Goal: Communication & Community: Answer question/provide support

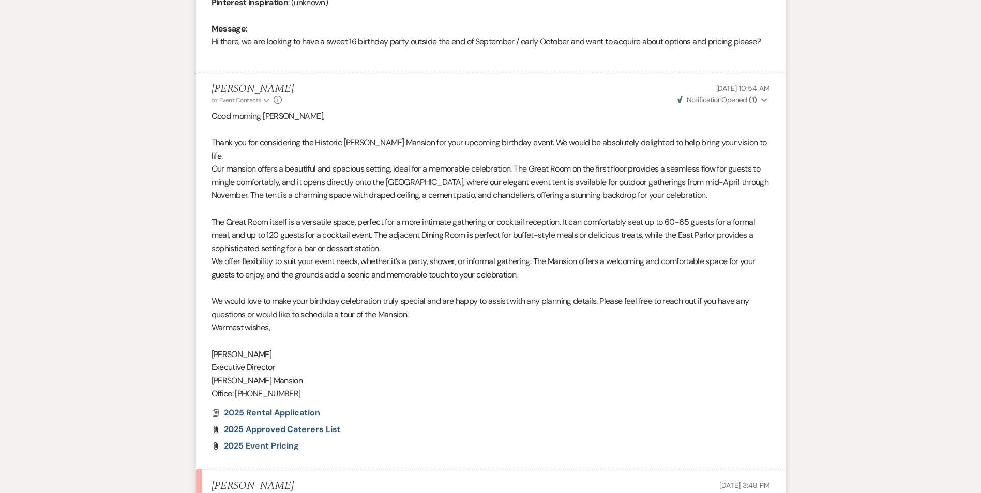
scroll to position [659, 0]
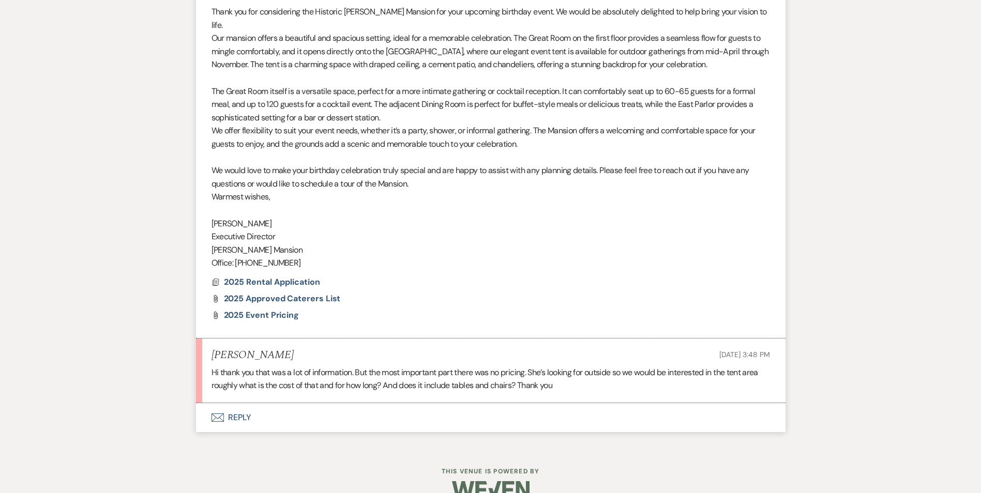
click at [233, 406] on button "Envelope Reply" at bounding box center [491, 417] width 590 height 29
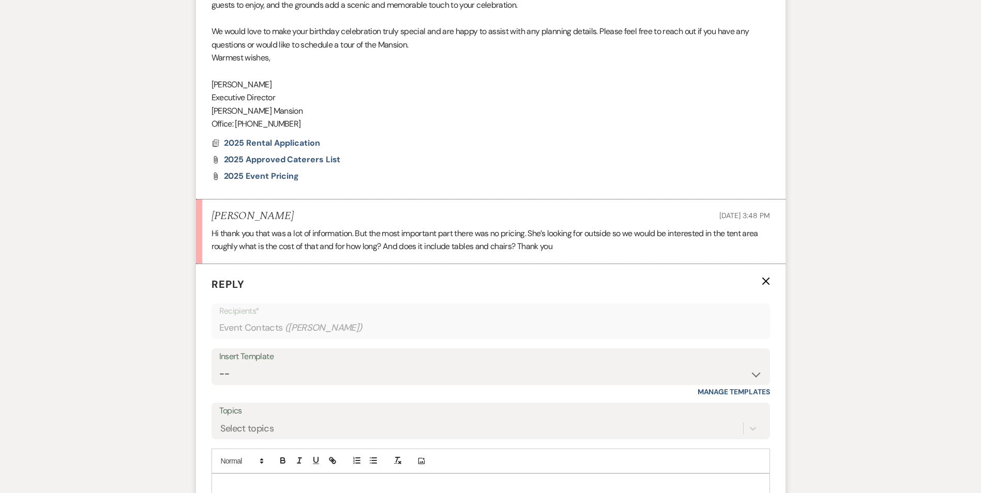
scroll to position [814, 0]
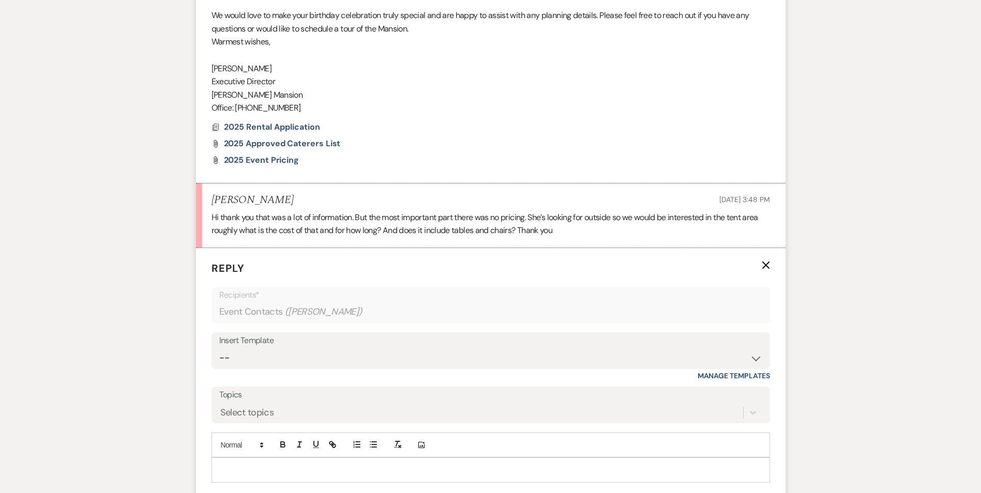
click at [250, 464] on p at bounding box center [491, 469] width 542 height 11
drag, startPoint x: 343, startPoint y: 480, endPoint x: 194, endPoint y: 480, distance: 148.9
click at [194, 480] on div "Messages Tasks Payments Rental Overview Documents Contacts Notes Event Messages…" at bounding box center [490, 25] width 981 height 1160
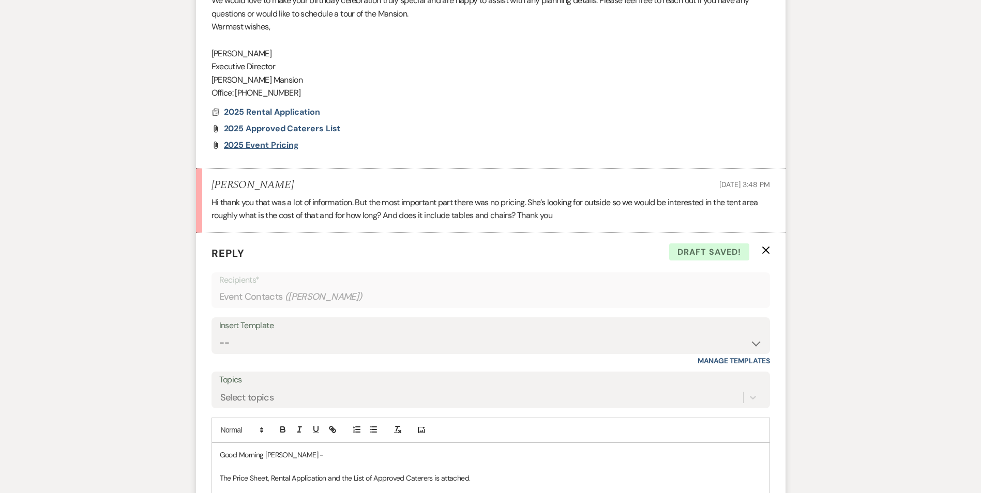
click at [279, 140] on span "2025 Event Pricing" at bounding box center [262, 145] width 76 height 11
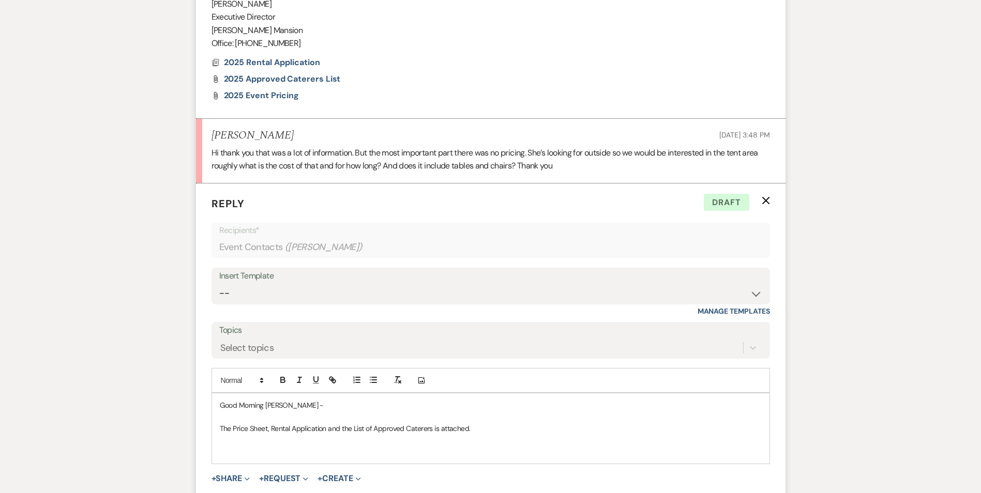
scroll to position [881, 0]
click at [503, 421] on p "The Price Sheet, Rental Application and the List of Approved Caterers is attach…" at bounding box center [491, 426] width 542 height 11
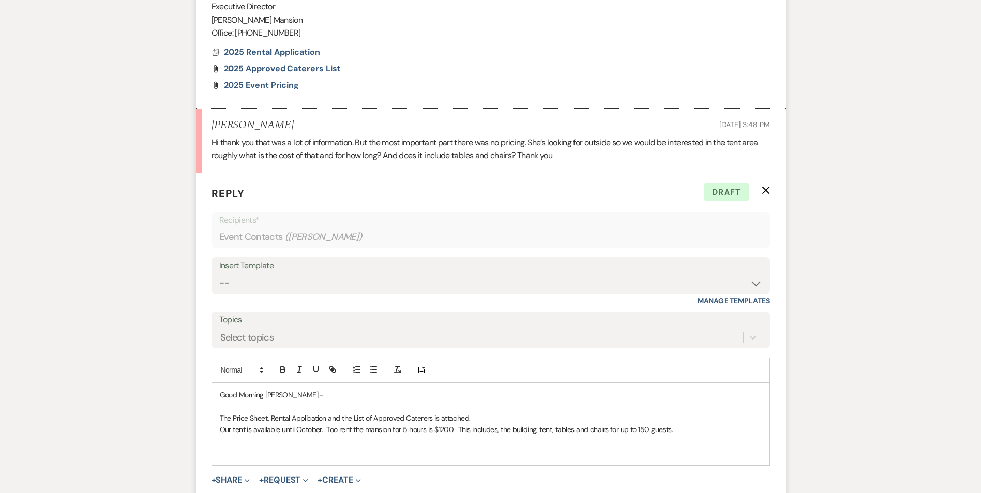
scroll to position [1015, 0]
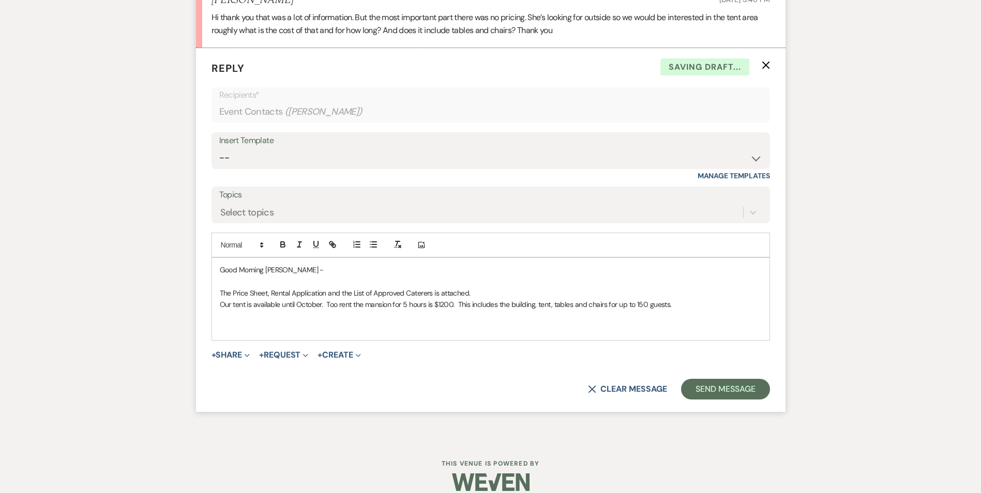
click at [699, 299] on p "Our tent is available until October. Too rent the mansion for 5 hours is $1200.…" at bounding box center [491, 304] width 542 height 11
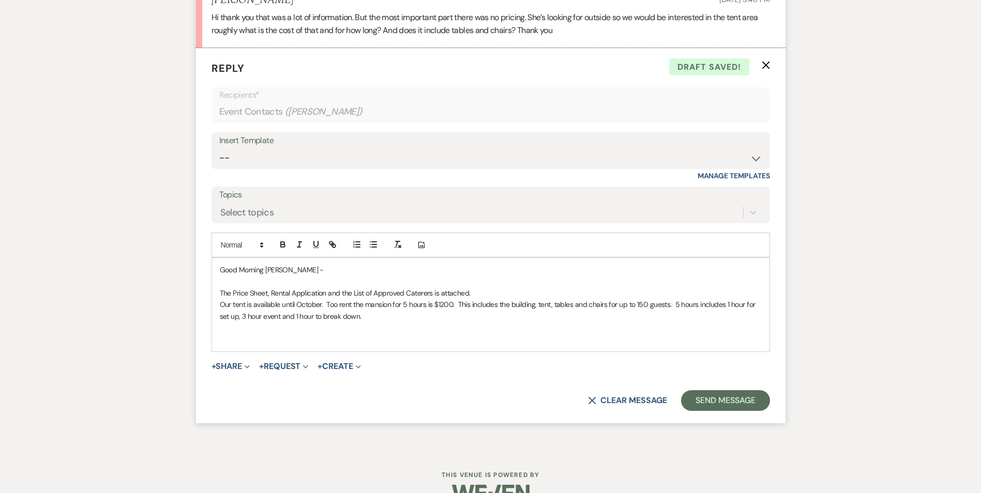
click at [467, 288] on p "The Price Sheet, Rental Application and the List of Approved Caterers is attach…" at bounding box center [491, 293] width 542 height 11
click at [409, 306] on p "Our tent is available until October. Too rent the mansion for 5 hours is $1200.…" at bounding box center [491, 310] width 542 height 23
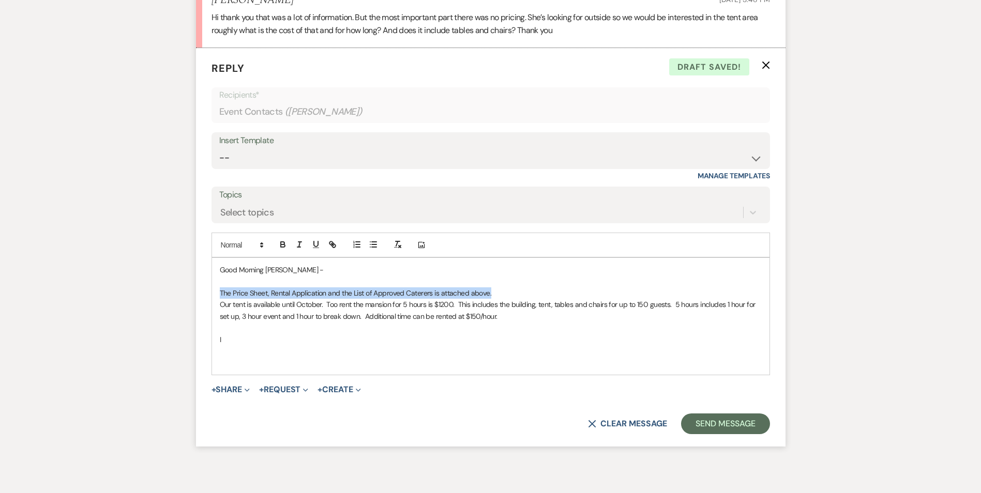
drag, startPoint x: 509, startPoint y: 280, endPoint x: 206, endPoint y: 281, distance: 302.5
click at [206, 281] on form "Reply X Draft saved! Recipients* Event Contacts ( [PERSON_NAME] ) Insert Templa…" at bounding box center [491, 247] width 590 height 399
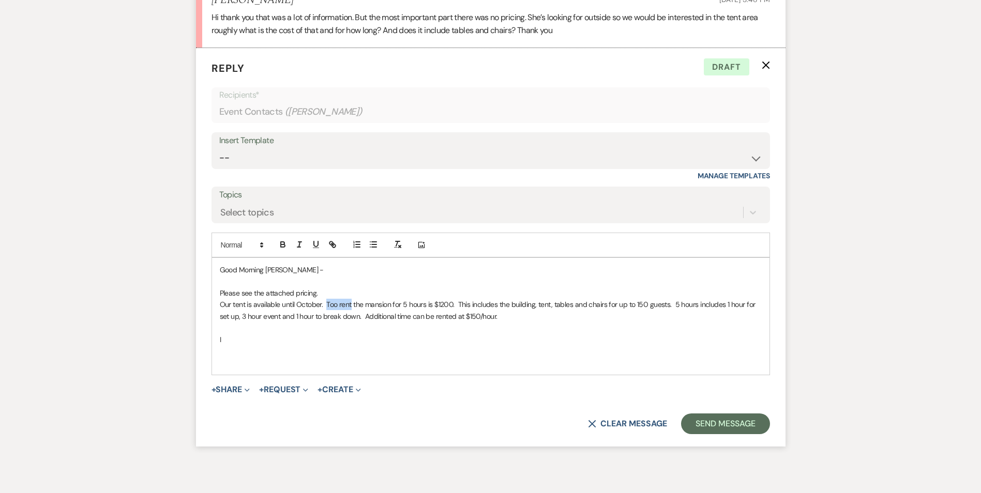
drag, startPoint x: 351, startPoint y: 291, endPoint x: 327, endPoint y: 293, distance: 24.4
click at [327, 299] on p "Our tent is available until October. Too rent the mansion for 5 hours is $1200.…" at bounding box center [491, 310] width 542 height 23
click at [554, 299] on p "Our tent is available until October. Rental of the mansion for 5 hours is $1200…" at bounding box center [491, 310] width 542 height 23
click at [537, 301] on p "Our tent is available until October. Rental of the mansion for 5 hours is $1200…" at bounding box center [491, 310] width 542 height 23
click at [387, 305] on p "Our tent is available until October. Rental of the mansion for 5 hours is $1200…" at bounding box center [491, 310] width 542 height 23
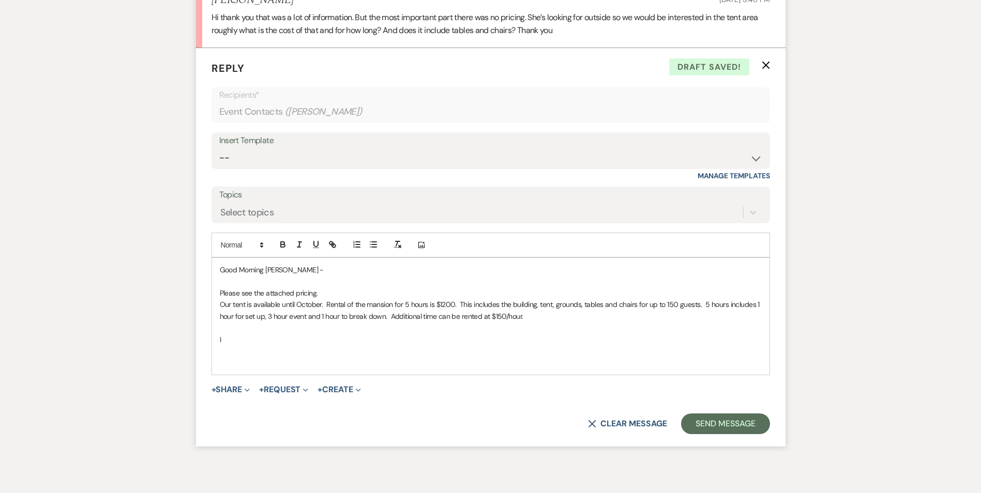
click at [547, 302] on p "Our tent is available until October. Rental of the mansion for 5 hours is $1200…" at bounding box center [491, 310] width 542 height 23
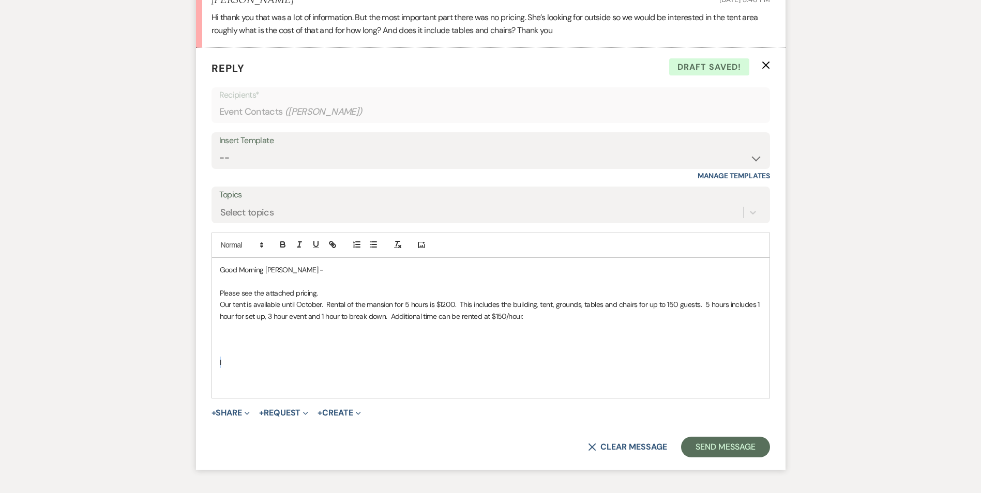
drag, startPoint x: 249, startPoint y: 348, endPoint x: 217, endPoint y: 346, distance: 32.1
click at [217, 346] on div "Good Morning [PERSON_NAME] - Please see the attached pricing. Our tent is avail…" at bounding box center [490, 328] width 557 height 140
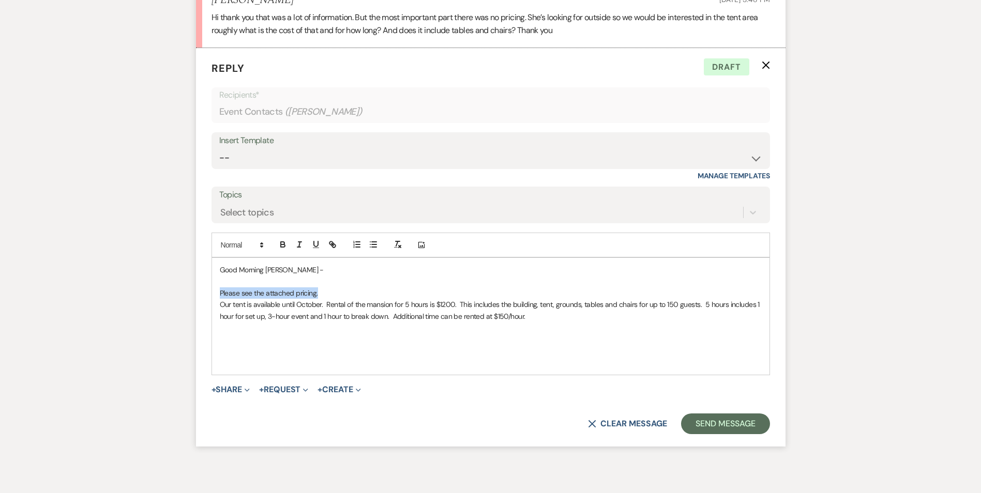
drag, startPoint x: 321, startPoint y: 279, endPoint x: 215, endPoint y: 282, distance: 106.0
click at [215, 282] on div "Good Morning [PERSON_NAME] - Please see the attached pricing. Our tent is avail…" at bounding box center [490, 316] width 557 height 117
click at [220, 288] on p "The pricing was included in an attachment above, along with the rental contract…" at bounding box center [491, 293] width 542 height 11
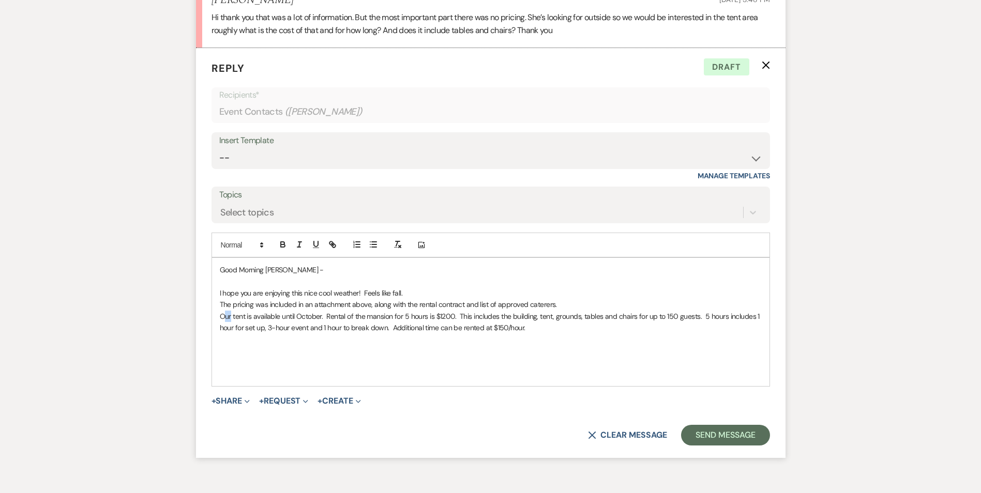
drag, startPoint x: 231, startPoint y: 303, endPoint x: 222, endPoint y: 306, distance: 9.2
click at [222, 311] on p "Our tent is available until October. Rental of the mansion for 5 hours is $1200…" at bounding box center [491, 322] width 542 height 23
click at [316, 319] on p "Our tent is available until October. Rental of the mansion for 5 hours is $1200…" at bounding box center [491, 322] width 542 height 23
click at [393, 315] on p "Our tent is available until October. Rental of the mansion for 5 hours is $1200…" at bounding box center [491, 322] width 542 height 23
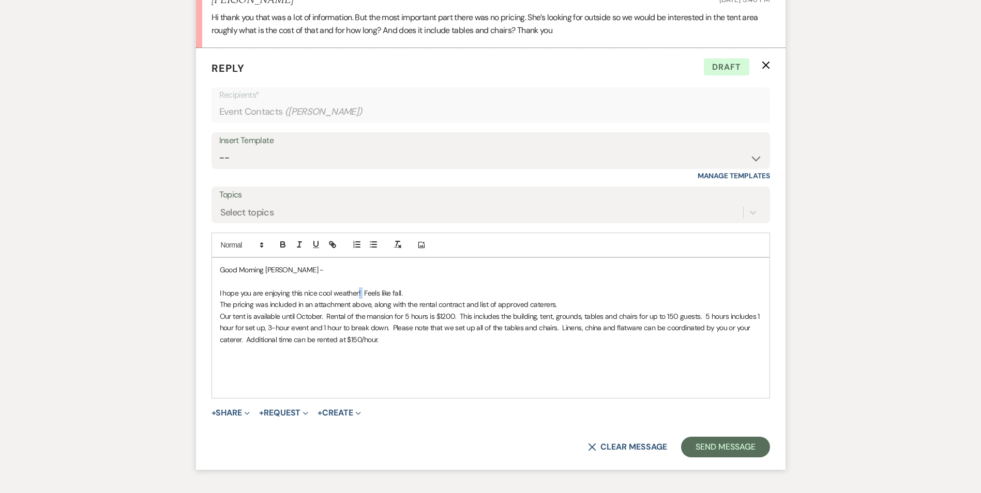
click at [359, 288] on p "I hope you are enjoying this nice cool weather! Feels like fall." at bounding box center [491, 293] width 542 height 11
click at [413, 288] on p "I hope you are enjoying this nice cool weather. Feels like fall." at bounding box center [491, 293] width 542 height 11
click at [401, 345] on p at bounding box center [491, 350] width 542 height 11
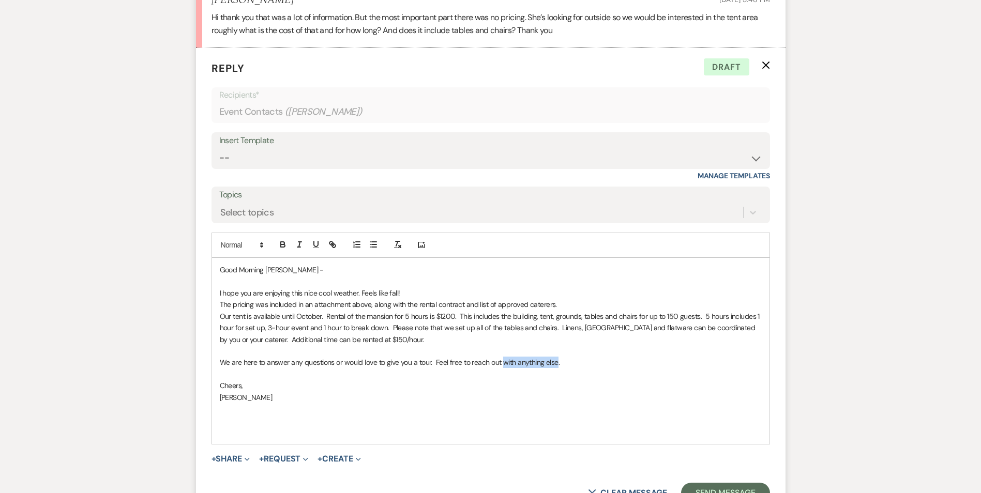
drag, startPoint x: 556, startPoint y: 350, endPoint x: 503, endPoint y: 355, distance: 53.0
click at [503, 357] on p "We are here to answer any questions or would love to give you a tour. Feel free…" at bounding box center [491, 362] width 542 height 11
click at [441, 288] on p "I hope you are enjoying this nice cool weather. Feels like fall!" at bounding box center [491, 293] width 542 height 11
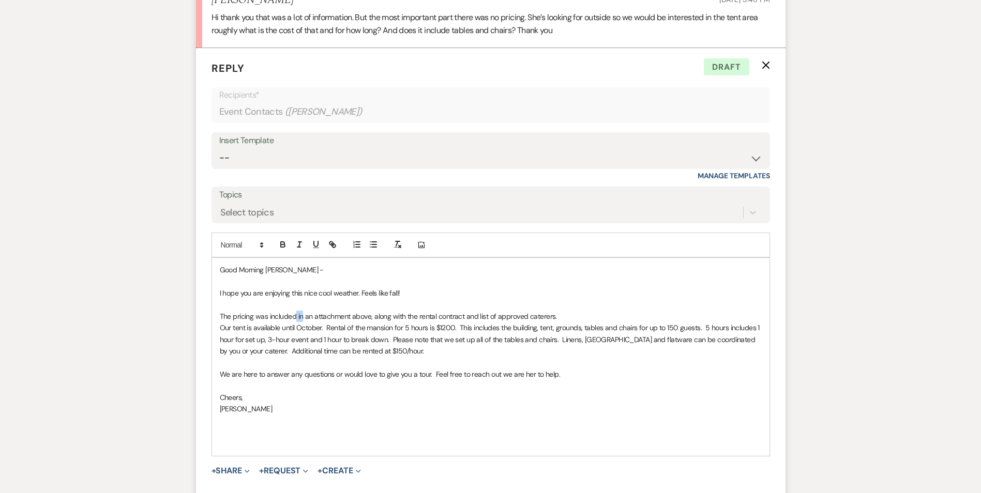
drag, startPoint x: 303, startPoint y: 301, endPoint x: 296, endPoint y: 303, distance: 6.9
click at [296, 311] on p "The pricing was included in an attachment above, along with the rental contract…" at bounding box center [491, 316] width 542 height 11
click at [353, 311] on p "The pricing was included as an attachment above, along with the rental contract…" at bounding box center [491, 316] width 542 height 11
click at [586, 369] on p "We are here to answer any questions or would love to give you a tour. Feel free…" at bounding box center [491, 374] width 542 height 11
click at [235, 467] on button "+ Share Expand" at bounding box center [231, 471] width 39 height 8
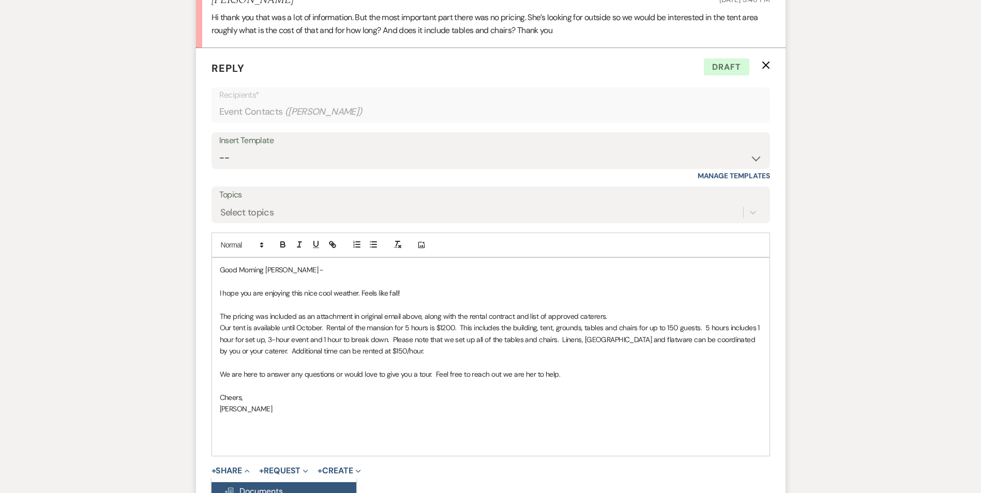
click at [239, 486] on span "Doc Upload Documents" at bounding box center [253, 491] width 59 height 11
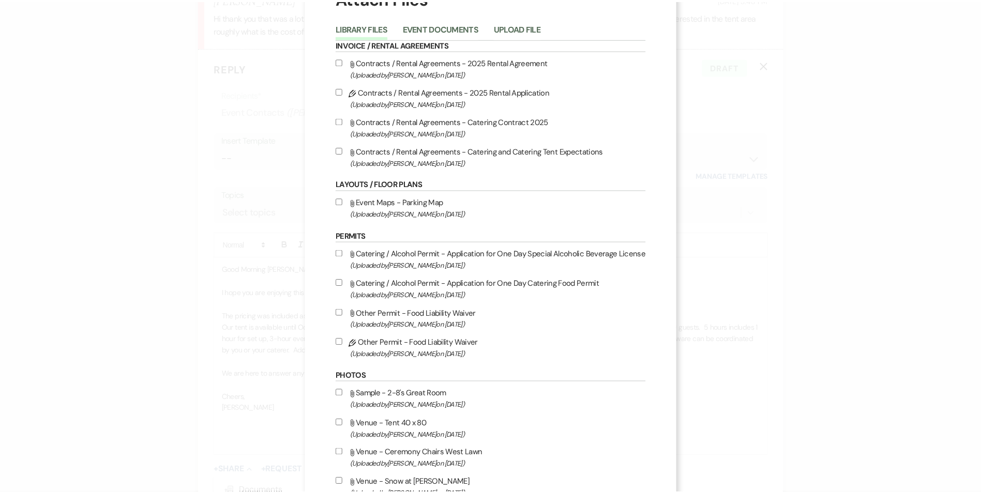
scroll to position [0, 0]
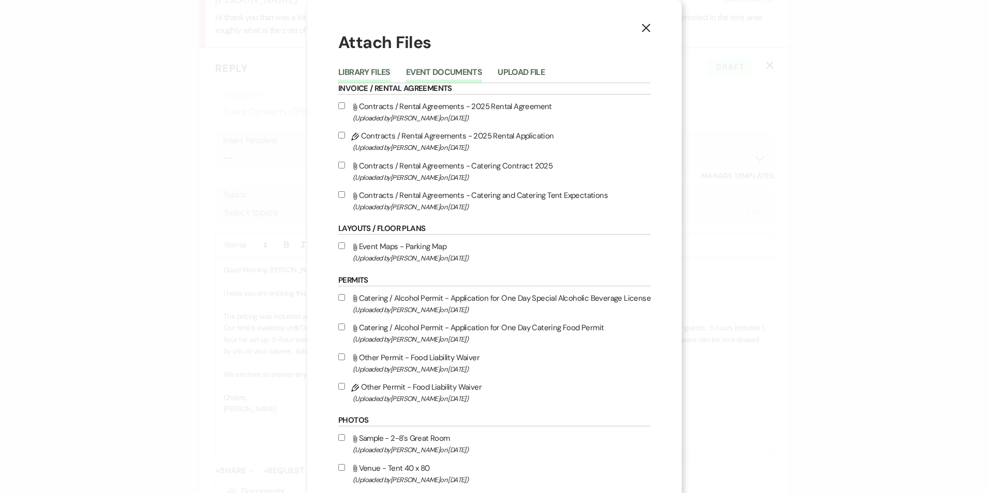
click at [442, 71] on button "Event Documents" at bounding box center [444, 75] width 76 height 14
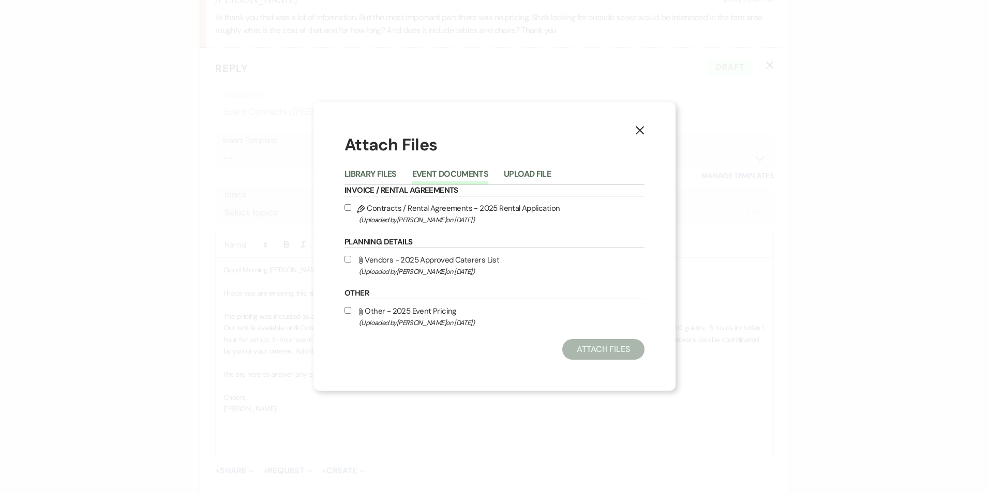
click at [348, 313] on input "Attach File Other - 2025 Event Pricing (Uploaded by [PERSON_NAME] on [DATE] )" at bounding box center [347, 310] width 7 height 7
checkbox input "true"
click at [352, 259] on label "Attach File Vendors - 2025 Approved Caterers List (Uploaded by [PERSON_NAME] on…" at bounding box center [494, 265] width 300 height 24
click at [351, 259] on input "Attach File Vendors - 2025 Approved Caterers List (Uploaded by [PERSON_NAME] on…" at bounding box center [347, 259] width 7 height 7
checkbox input "true"
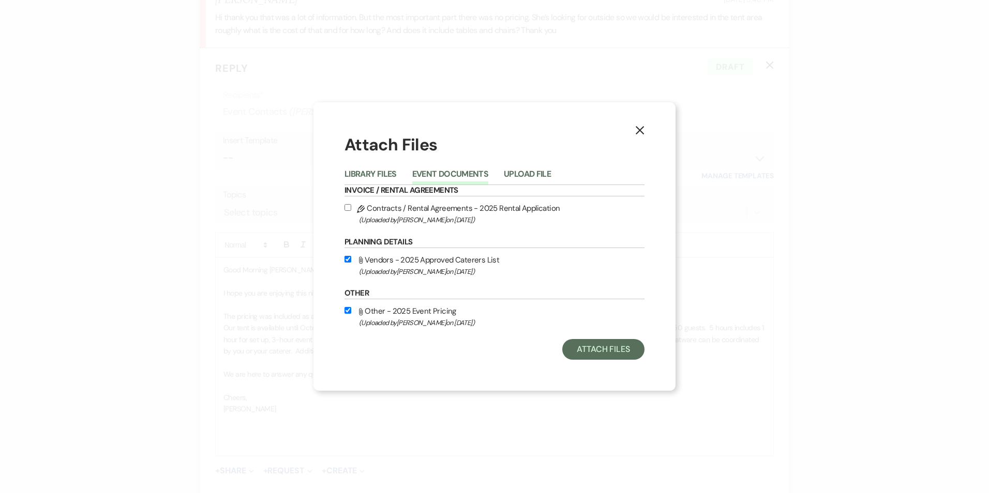
click at [350, 206] on input "Pencil Contracts / Rental Agreements - 2025 Rental Application (Uploaded by [PE…" at bounding box center [347, 207] width 7 height 7
checkbox input "true"
click at [616, 351] on button "Attach Files" at bounding box center [603, 349] width 82 height 21
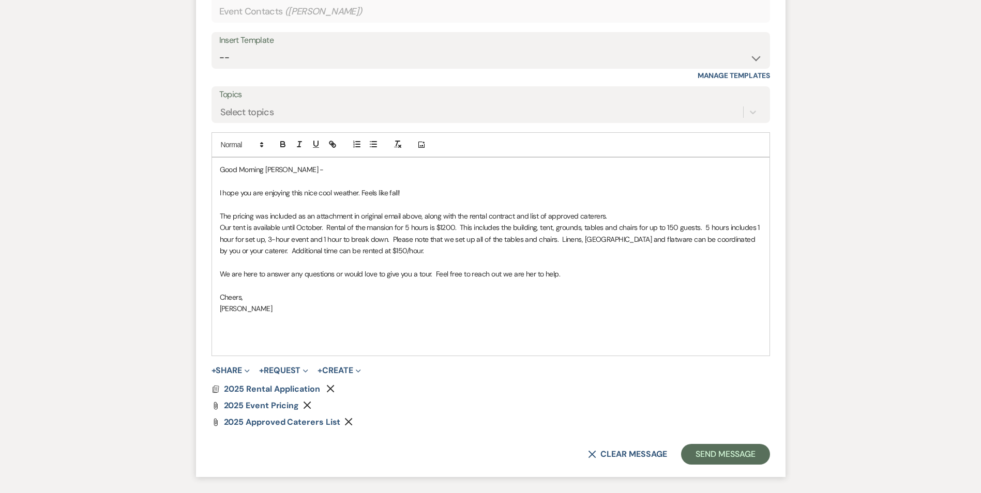
scroll to position [1118, 0]
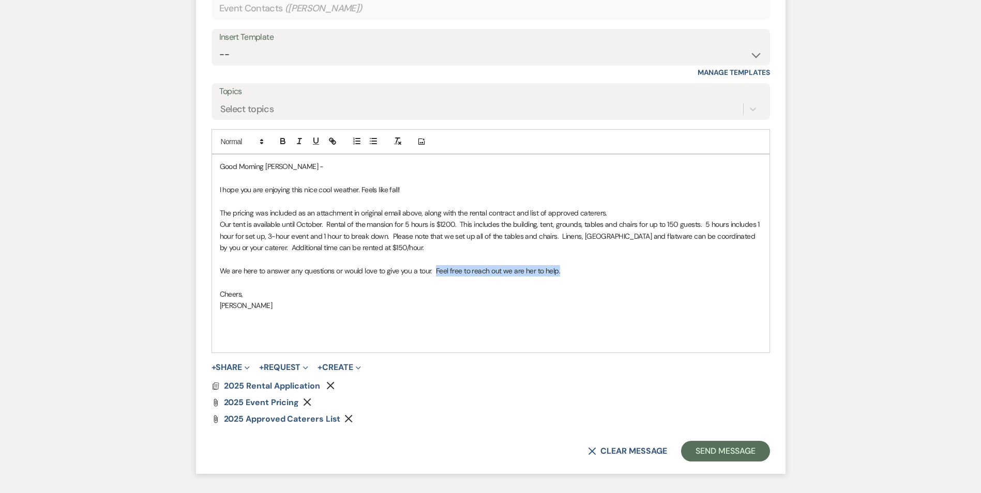
drag, startPoint x: 584, startPoint y: 259, endPoint x: 434, endPoint y: 259, distance: 150.5
click at [434, 265] on p "We are here to answer any questions or would love to give you a tour. Feel free…" at bounding box center [491, 270] width 542 height 11
drag, startPoint x: 290, startPoint y: 258, endPoint x: 217, endPoint y: 258, distance: 72.9
click at [217, 258] on div "Good Morning [PERSON_NAME] - I hope you are enjoying this nice cool weather. Fe…" at bounding box center [490, 254] width 557 height 198
drag, startPoint x: 525, startPoint y: 259, endPoint x: 427, endPoint y: 260, distance: 98.3
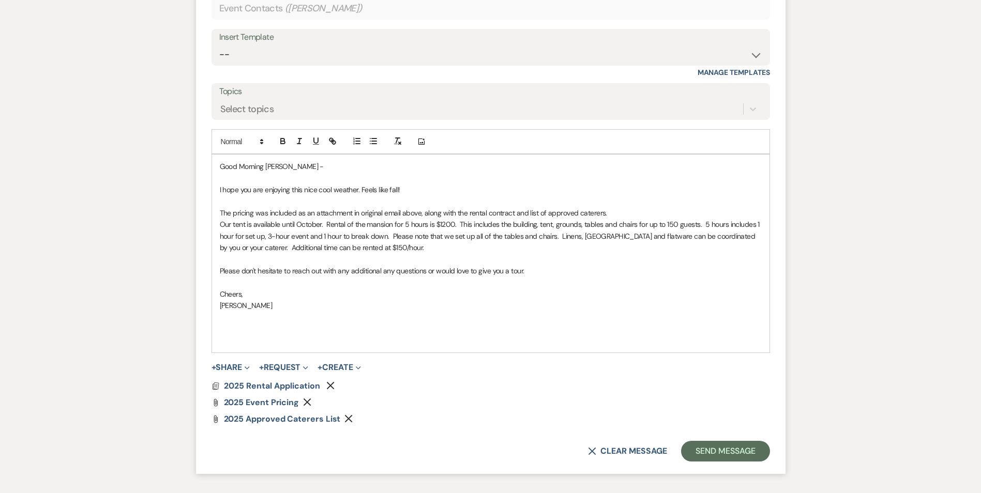
click at [427, 265] on p "Please don't hesitate to reach out with any additional any questions or would l…" at bounding box center [491, 270] width 542 height 11
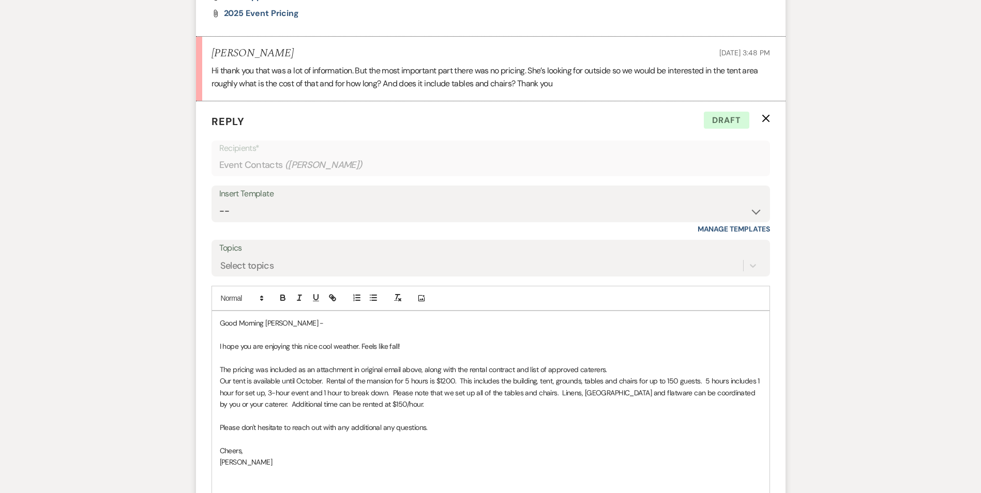
scroll to position [963, 0]
click at [245, 316] on p "Good Morning [PERSON_NAME] -" at bounding box center [491, 321] width 542 height 11
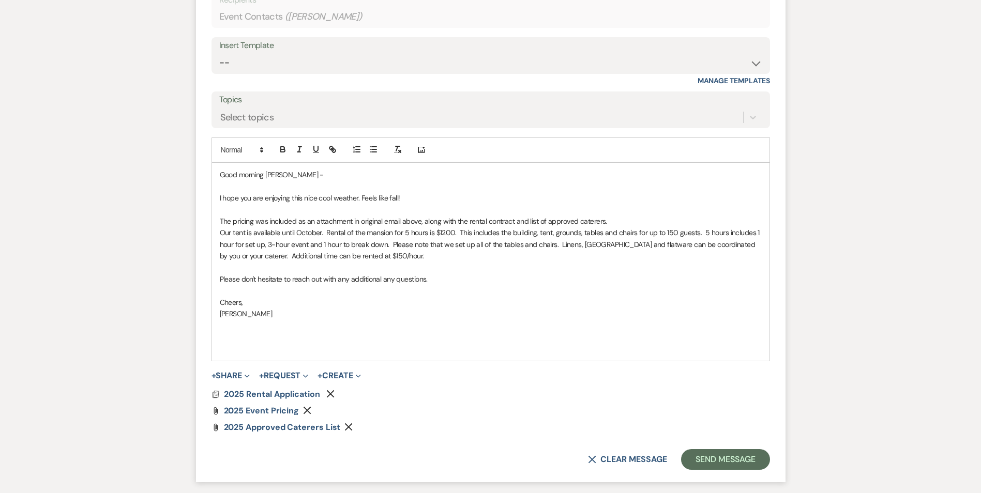
scroll to position [1118, 0]
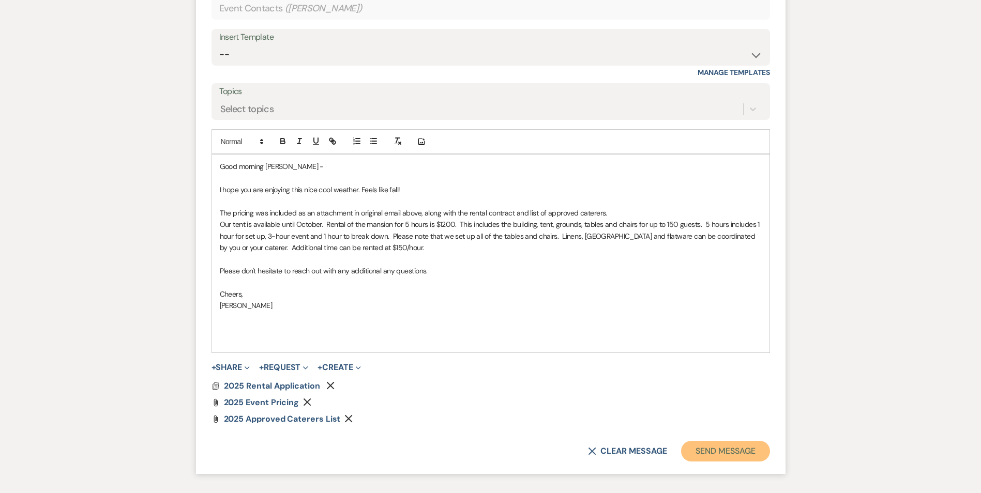
click at [737, 441] on button "Send Message" at bounding box center [725, 451] width 88 height 21
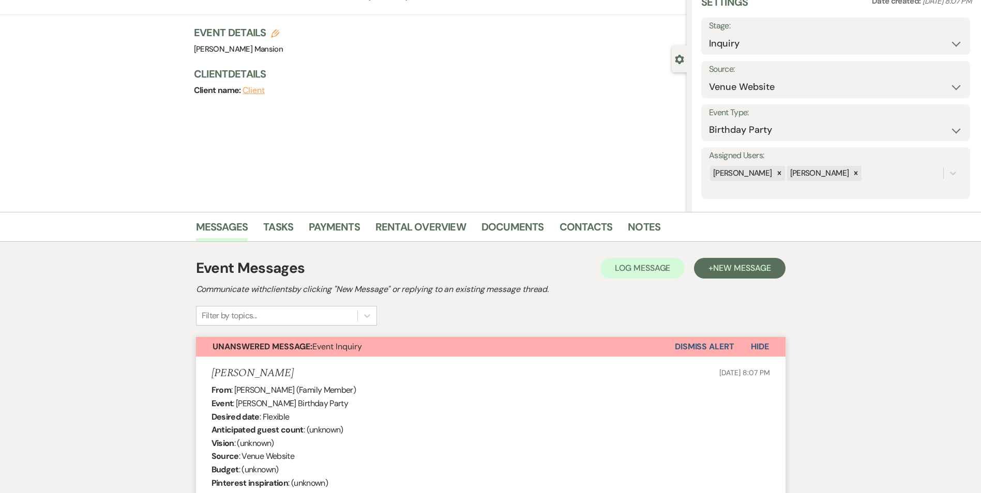
scroll to position [0, 0]
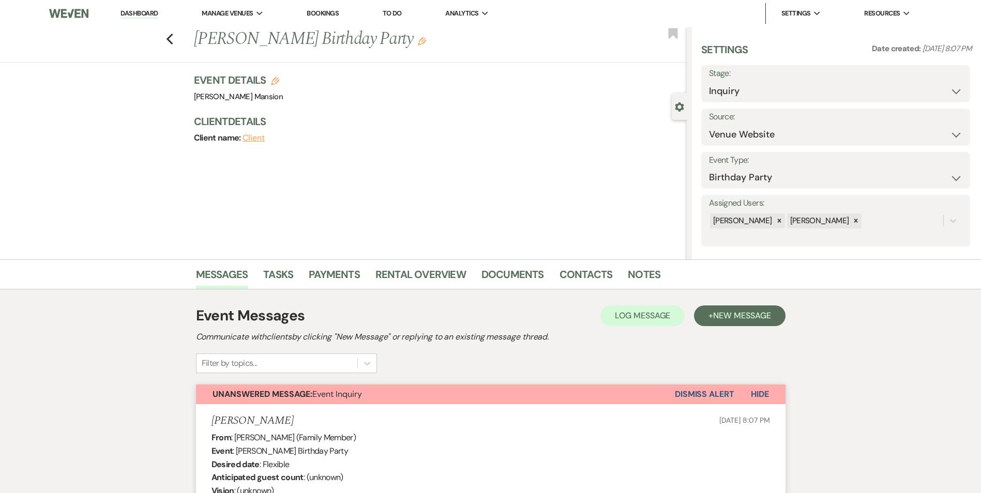
click at [136, 11] on link "Dashboard" at bounding box center [138, 14] width 37 height 10
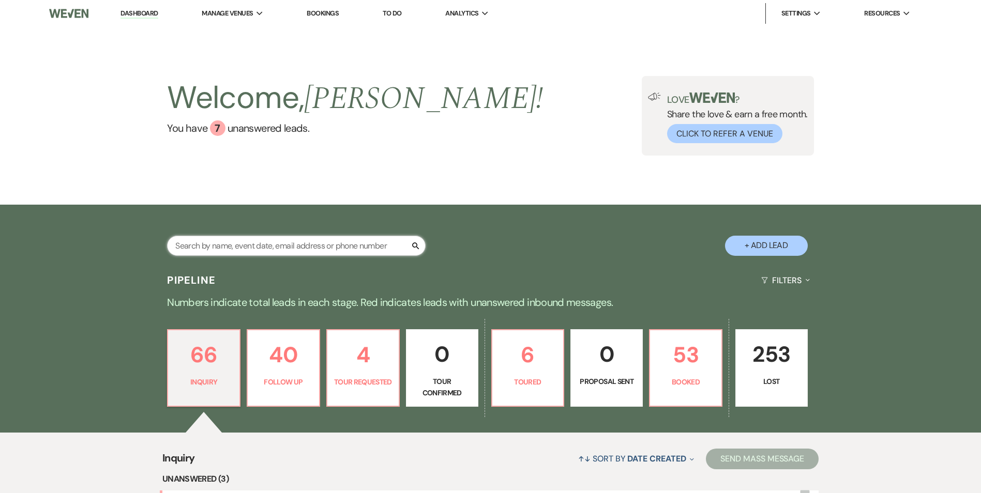
click at [209, 246] on input "text" at bounding box center [296, 246] width 259 height 20
type input "brown"
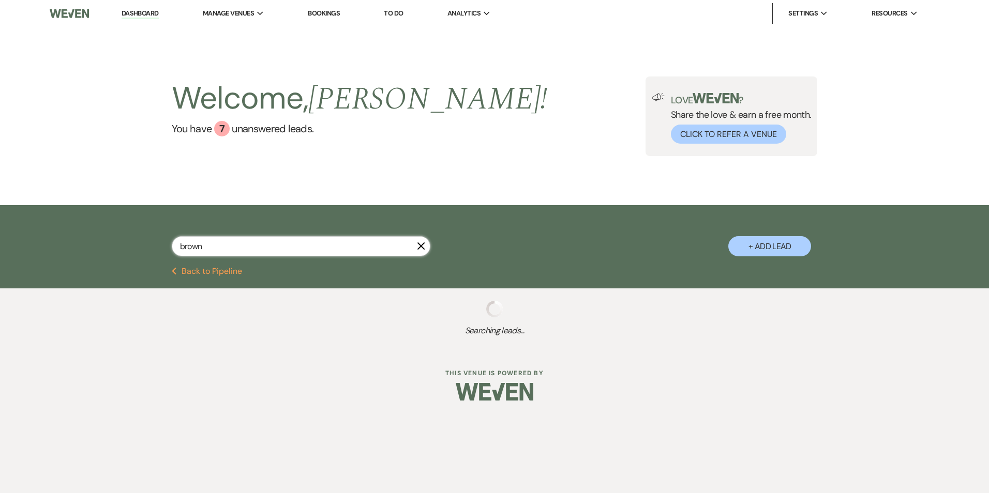
select select "5"
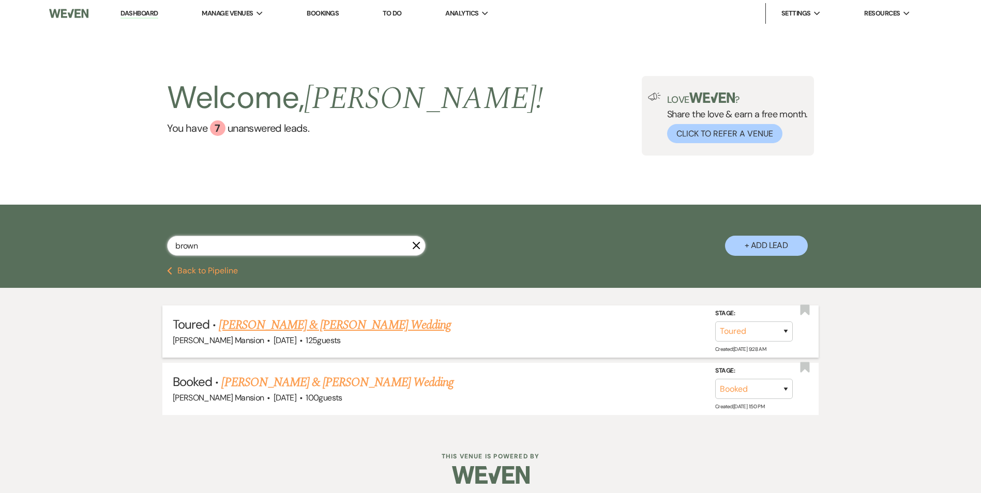
type input "brown"
click at [398, 323] on link "[PERSON_NAME] & [PERSON_NAME] Wedding" at bounding box center [335, 325] width 232 height 19
select select "5"
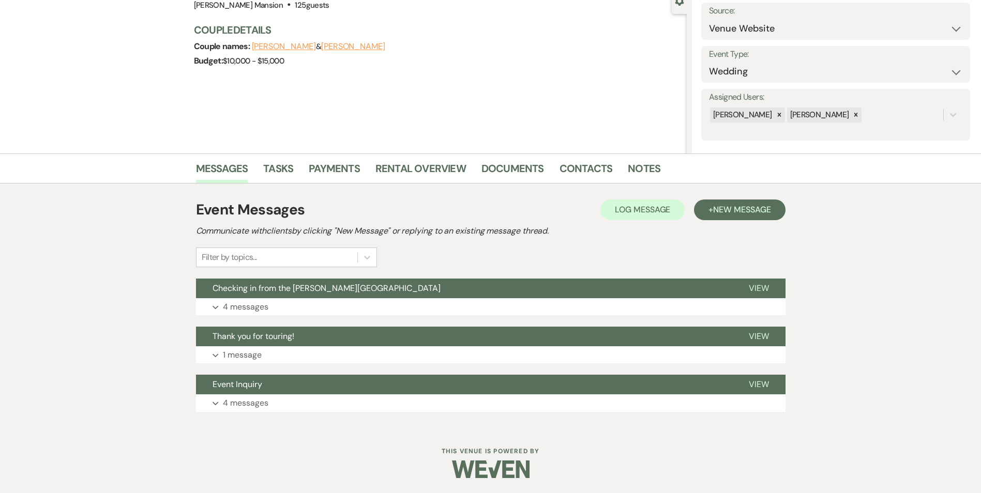
scroll to position [107, 0]
click at [238, 302] on p "4 messages" at bounding box center [246, 306] width 46 height 13
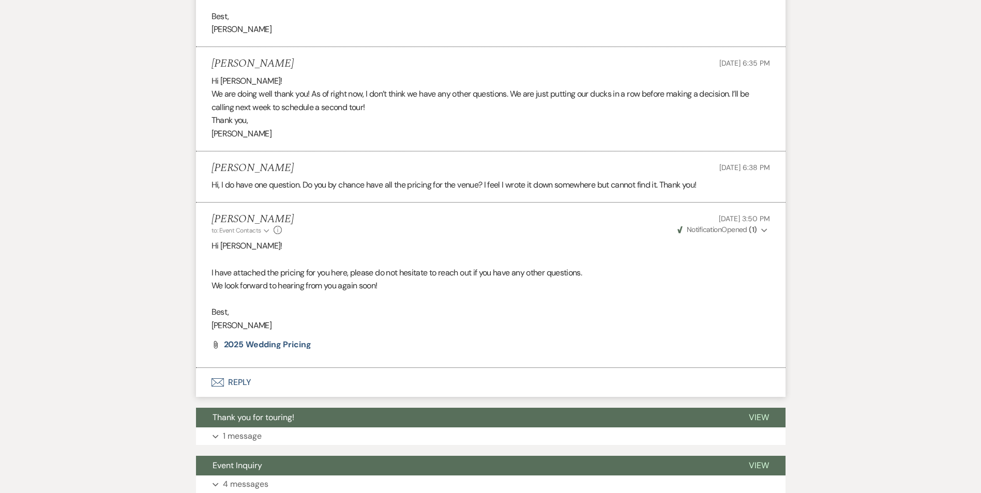
scroll to position [572, 0]
